Goal: Information Seeking & Learning: Learn about a topic

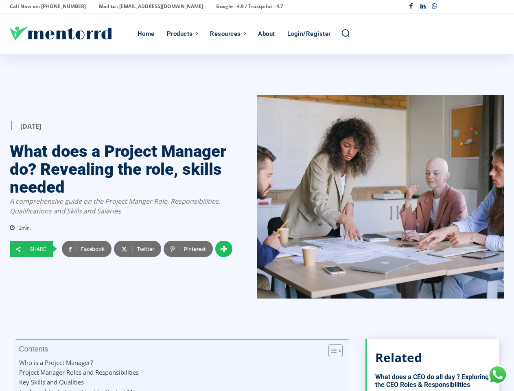
click at [257, 195] on div at bounding box center [380, 196] width 247 height 203
click at [45, 7] on p "Call Now on: [PHONE_NUMBER]" at bounding box center [48, 6] width 76 height 11
click at [129, 7] on p "Mail to : [EMAIL_ADDRESS][DOMAIN_NAME]" at bounding box center [151, 6] width 104 height 11
click at [216, 7] on p "Google - 4.9 / Trustpilot - 4.7" at bounding box center [249, 6] width 67 height 11
click at [454, 7] on div "Facebook Linkedin Whatsapp" at bounding box center [454, 7] width 99 height 12
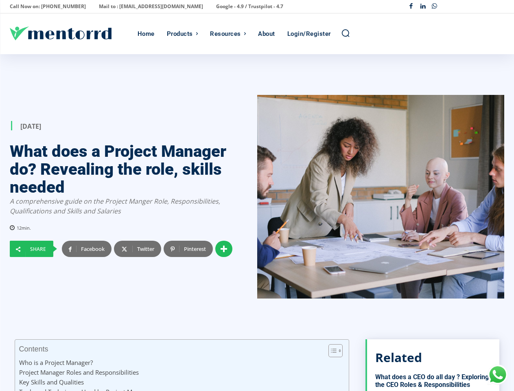
click at [182, 34] on div "Products" at bounding box center [180, 33] width 26 height 41
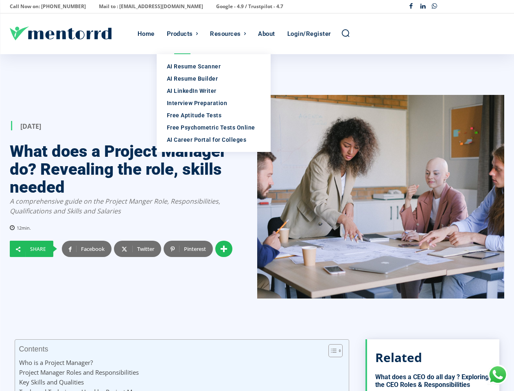
click at [228, 34] on div "Resources" at bounding box center [225, 33] width 31 height 41
click at [345, 33] on icon "Search" at bounding box center [345, 32] width 9 height 9
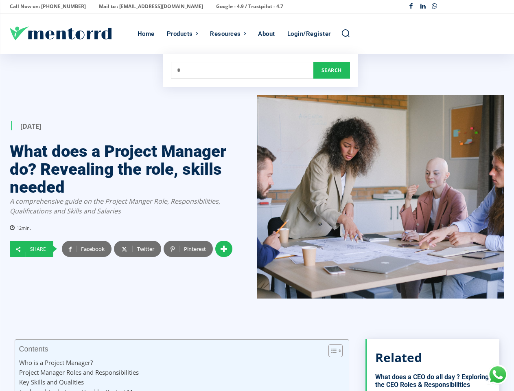
click at [257, 223] on div at bounding box center [380, 196] width 247 height 203
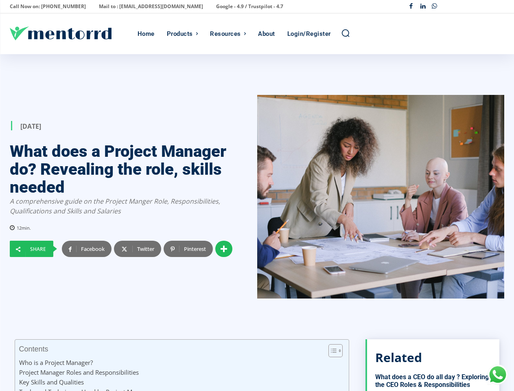
click at [257, 223] on div at bounding box center [380, 196] width 247 height 203
